Goal: Transaction & Acquisition: Purchase product/service

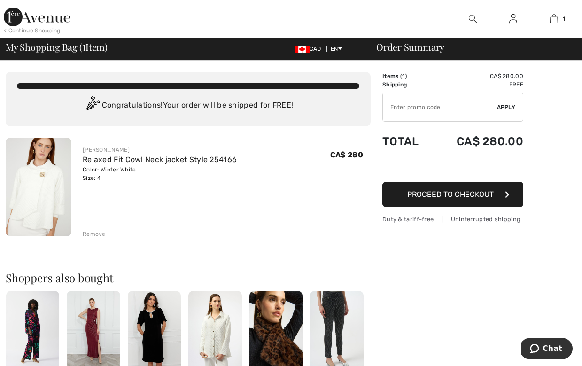
click at [39, 200] on img at bounding box center [39, 187] width 66 height 99
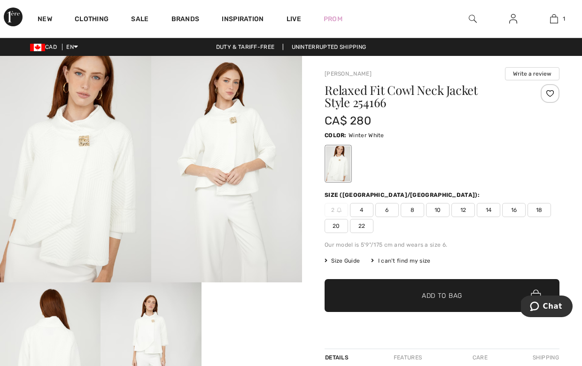
click at [72, 188] on img at bounding box center [75, 169] width 151 height 226
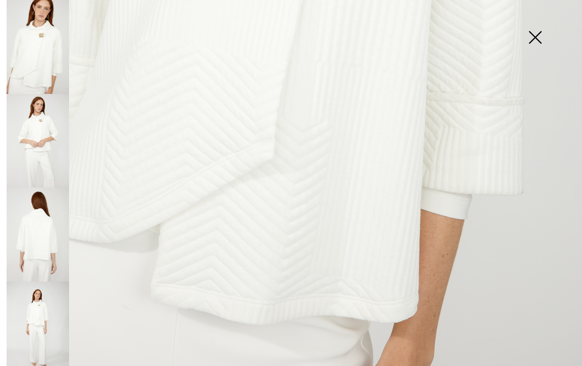
scroll to position [506, 0]
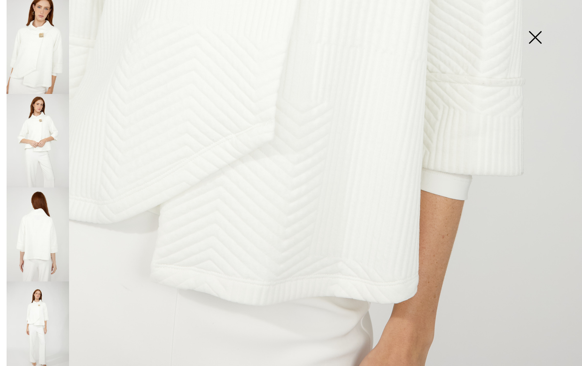
click at [41, 140] on img at bounding box center [38, 141] width 62 height 94
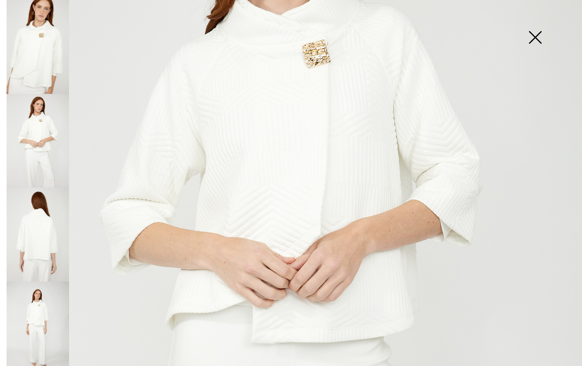
scroll to position [194, 0]
click at [46, 320] on img at bounding box center [38, 328] width 62 height 94
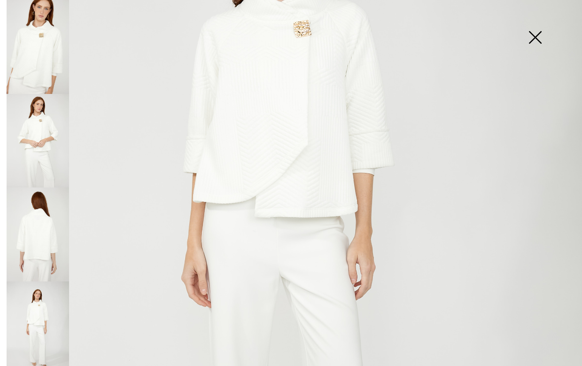
scroll to position [129, 0]
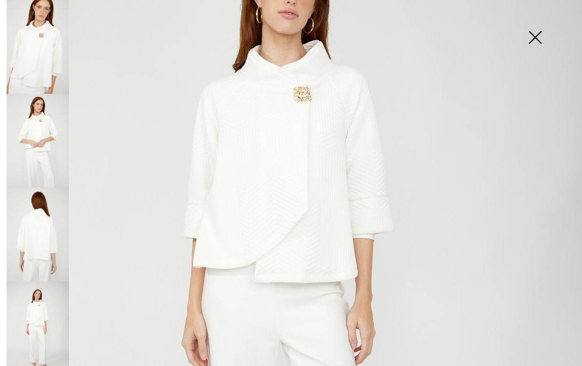
click at [533, 37] on img at bounding box center [534, 38] width 47 height 48
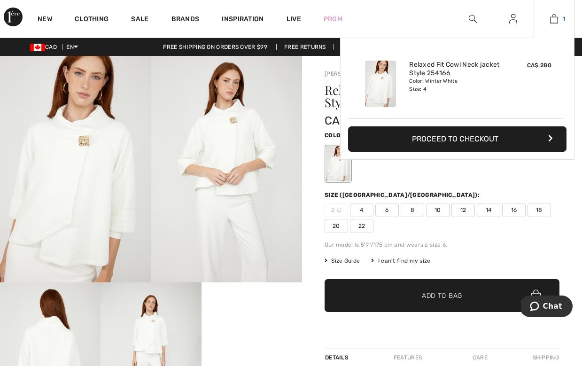
click at [558, 18] on link "1" at bounding box center [554, 18] width 40 height 11
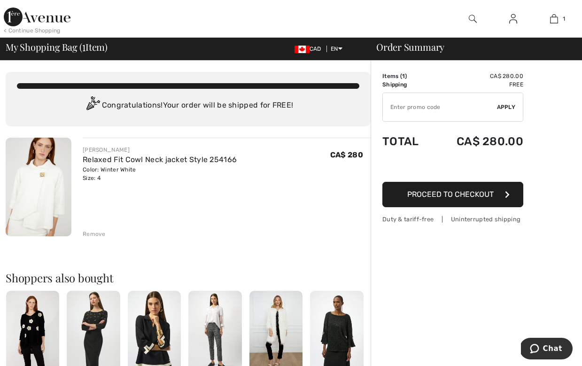
click at [443, 198] on span "Proceed to Checkout" at bounding box center [450, 194] width 86 height 9
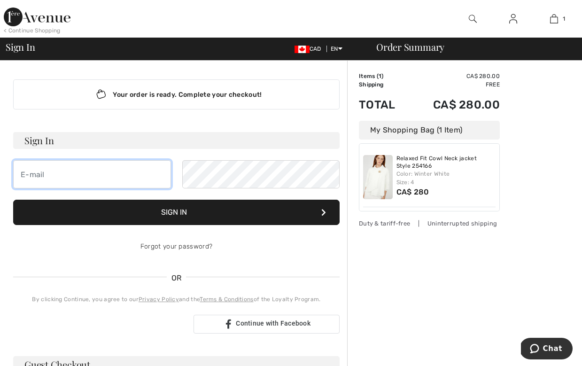
type input "[EMAIL_ADDRESS][DOMAIN_NAME]"
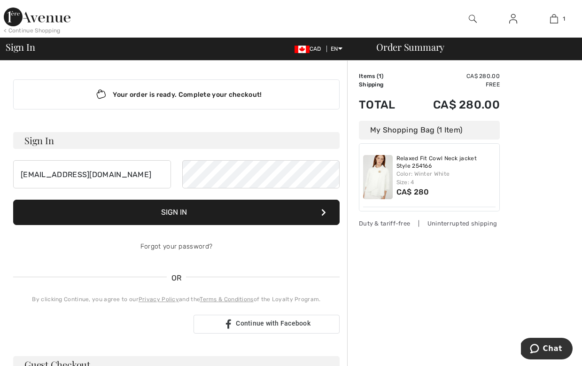
click at [196, 214] on button "Sign In" at bounding box center [176, 211] width 326 height 25
click at [179, 209] on button "Sign In" at bounding box center [176, 211] width 326 height 25
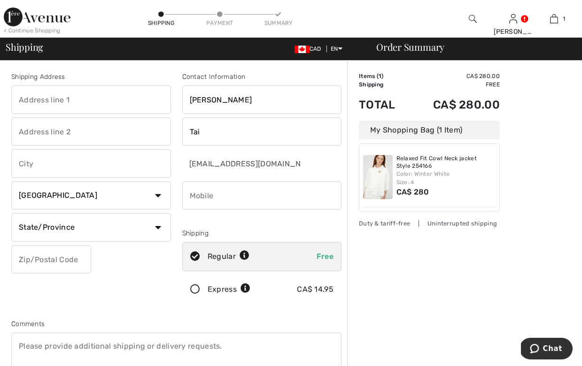
click at [127, 99] on input "text" at bounding box center [91, 99] width 160 height 28
type input "[STREET_ADDRESS][US_STATE]"
type input "Suite 5304"
type input "[GEOGRAPHIC_DATA]"
select select "BC"
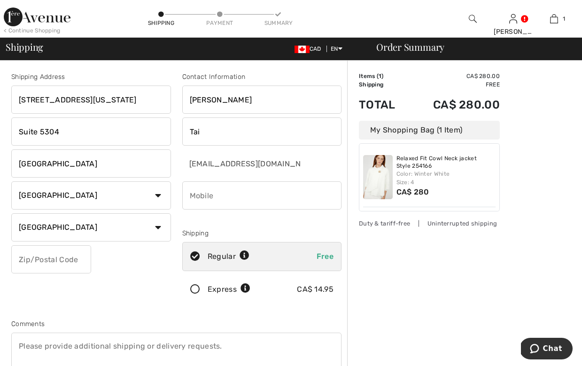
type input "V6E 0A8"
type input "6043770220"
type input "V6E0A8"
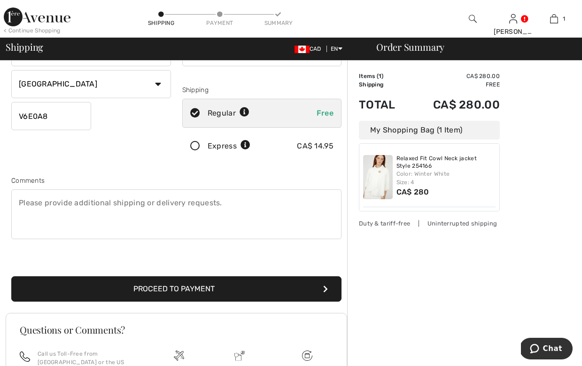
scroll to position [154, 0]
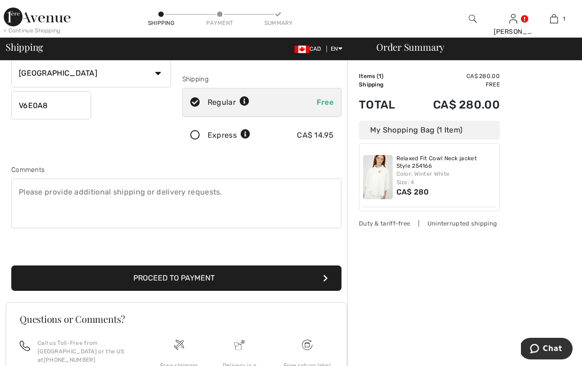
click at [167, 277] on button "Proceed to Payment" at bounding box center [176, 277] width 330 height 25
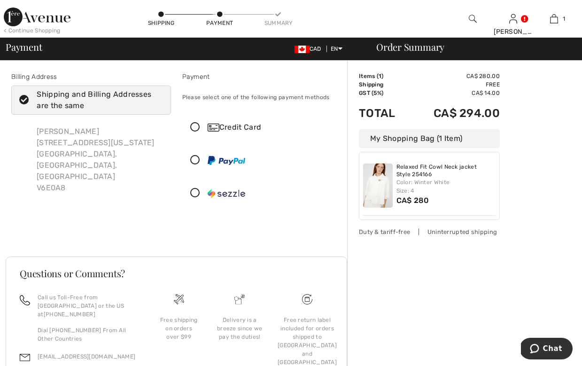
scroll to position [55, 0]
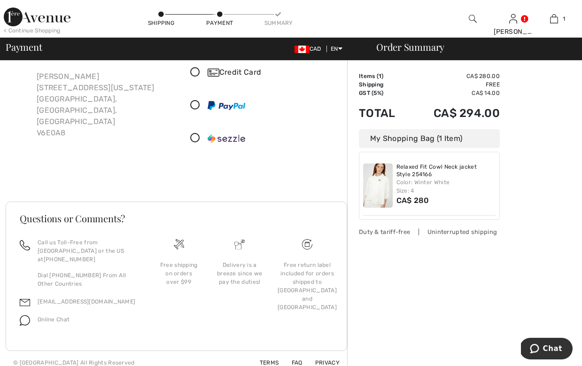
click at [198, 71] on icon at bounding box center [195, 73] width 25 height 10
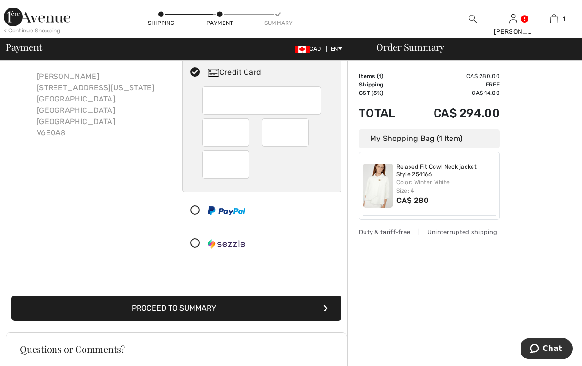
click at [194, 304] on button "Proceed to Summary" at bounding box center [176, 307] width 330 height 25
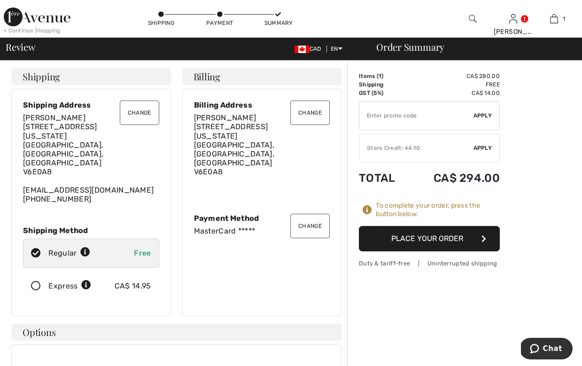
click at [429, 239] on button "Place Your Order" at bounding box center [429, 238] width 141 height 25
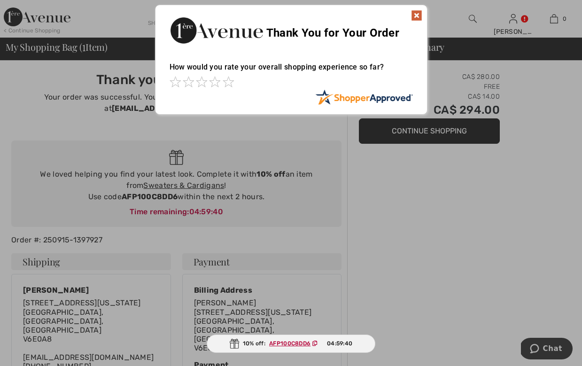
click at [414, 15] on img at bounding box center [416, 15] width 11 height 11
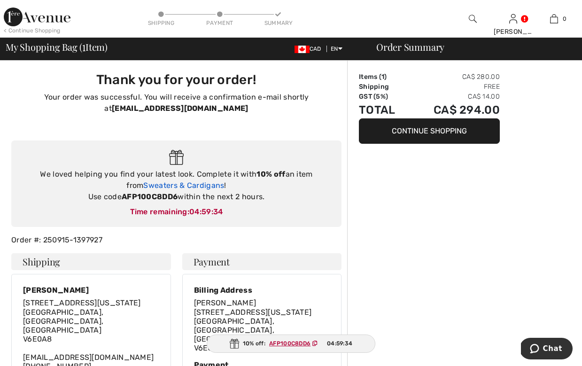
click at [162, 184] on link "Sweaters & Cardigans" at bounding box center [183, 185] width 81 height 9
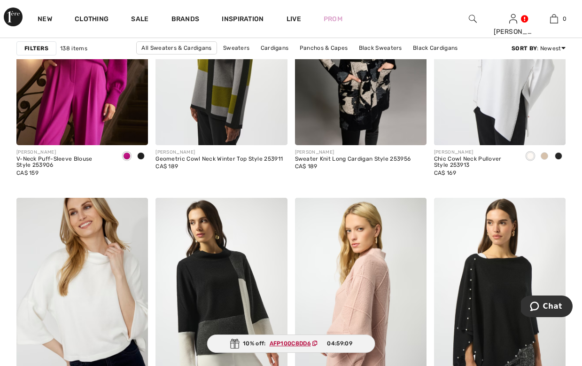
scroll to position [3505, 0]
